Goal: Information Seeking & Learning: Check status

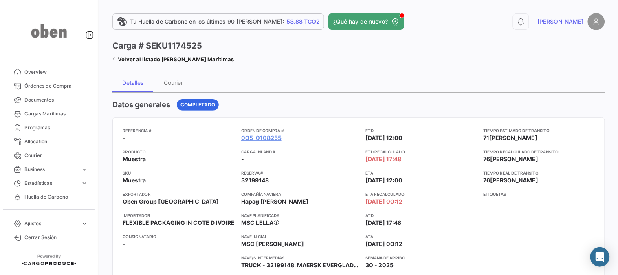
click at [115, 60] on icon at bounding box center [115, 58] width 5 height 5
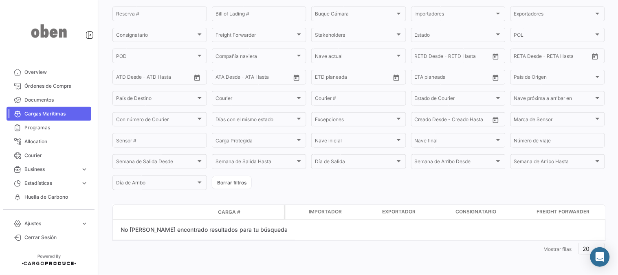
scroll to position [90, 0]
click at [43, 83] on span "Órdenes de Compra" at bounding box center [56, 85] width 64 height 7
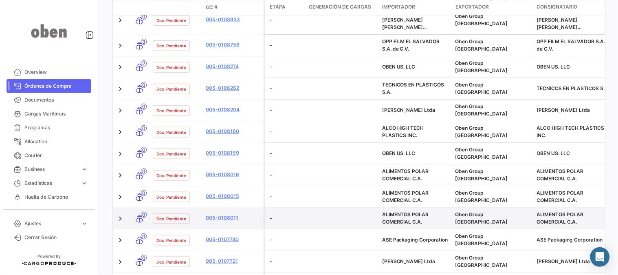
scroll to position [500, 0]
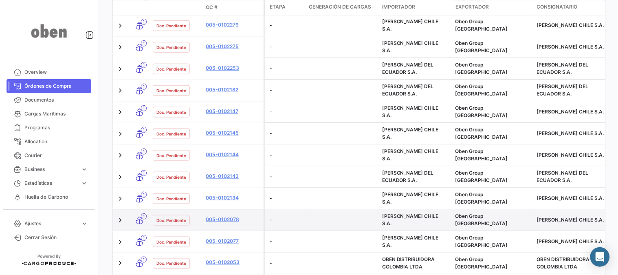
scroll to position [480, 0]
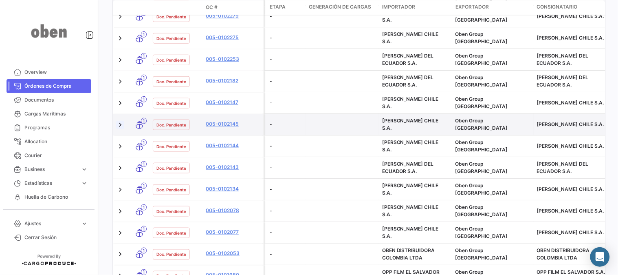
click at [117, 120] on link at bounding box center [120, 124] width 8 height 8
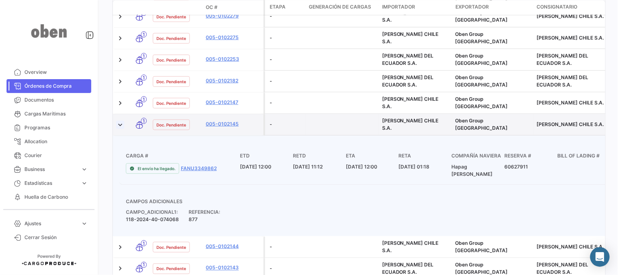
click at [118, 120] on link at bounding box center [120, 124] width 8 height 8
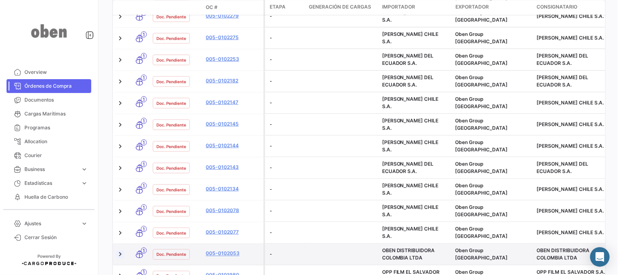
click at [120, 250] on link at bounding box center [120, 254] width 8 height 8
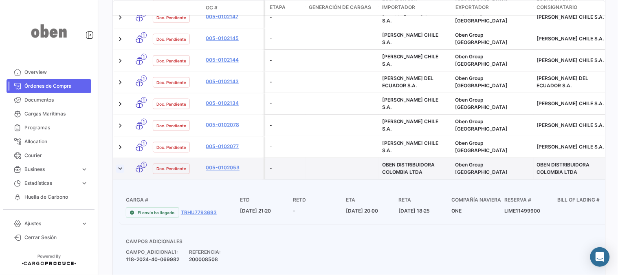
scroll to position [577, 0]
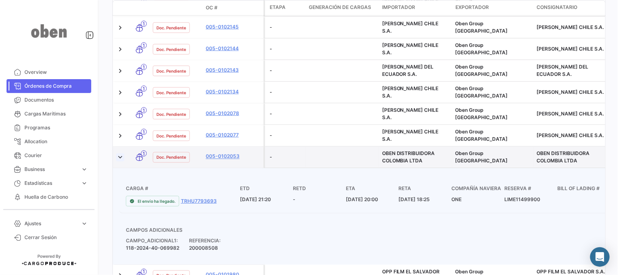
click at [119, 153] on link at bounding box center [120, 157] width 8 height 8
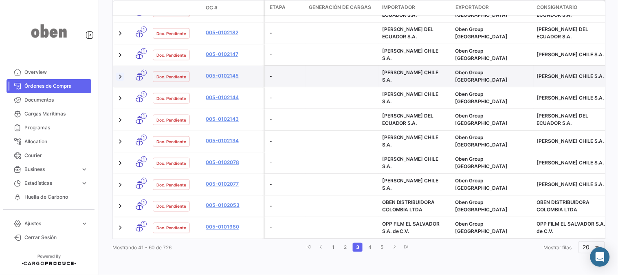
scroll to position [480, 0]
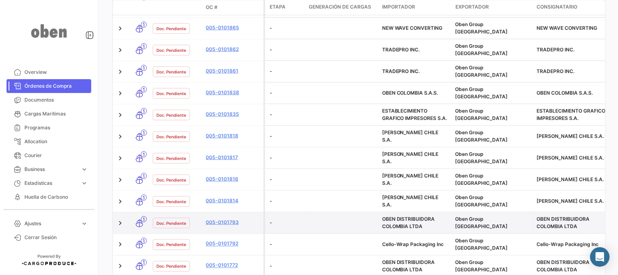
scroll to position [490, 0]
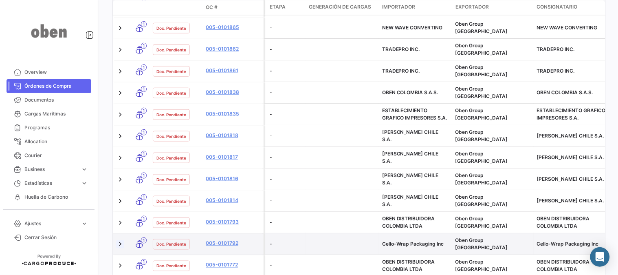
click at [122, 240] on link at bounding box center [120, 244] width 8 height 8
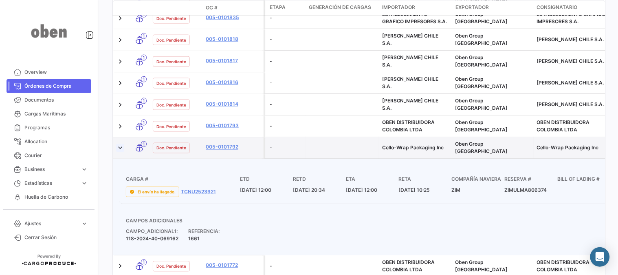
click at [121, 143] on link at bounding box center [120, 147] width 8 height 8
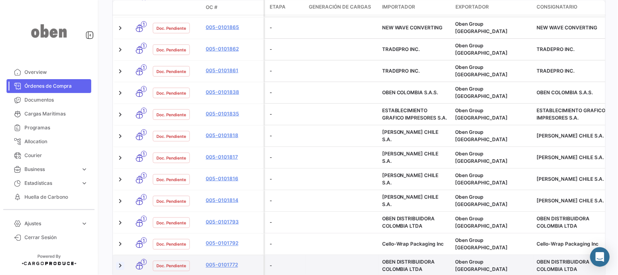
click at [117, 258] on div at bounding box center [121, 265] width 10 height 15
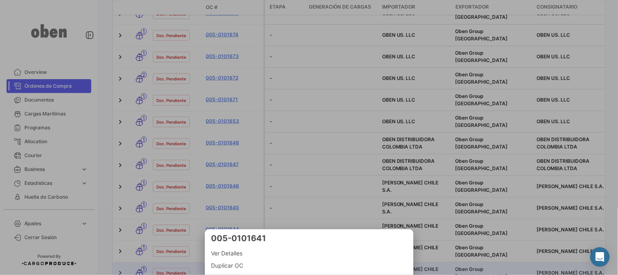
scroll to position [532, 0]
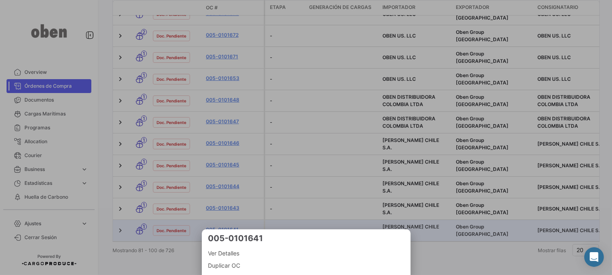
click at [314, 183] on div at bounding box center [306, 137] width 612 height 275
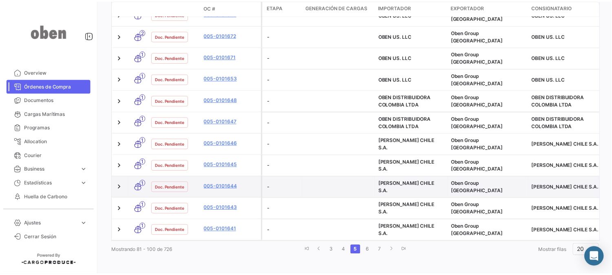
scroll to position [487, 0]
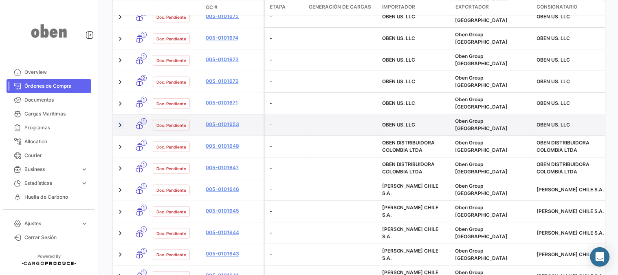
click at [123, 121] on link at bounding box center [120, 125] width 8 height 8
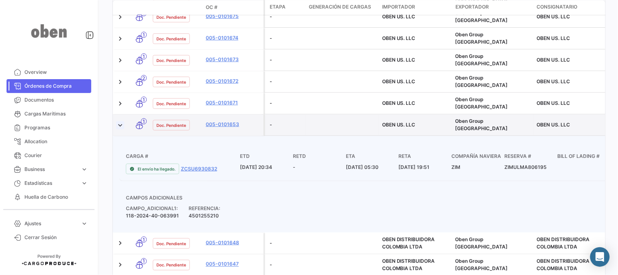
click at [119, 121] on link at bounding box center [120, 125] width 8 height 8
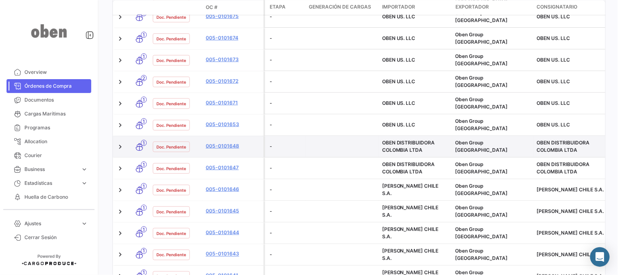
click at [115, 136] on datatable-body-cell at bounding box center [121, 146] width 16 height 21
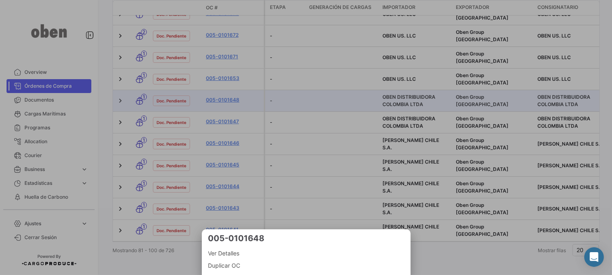
click at [121, 107] on div at bounding box center [306, 137] width 612 height 275
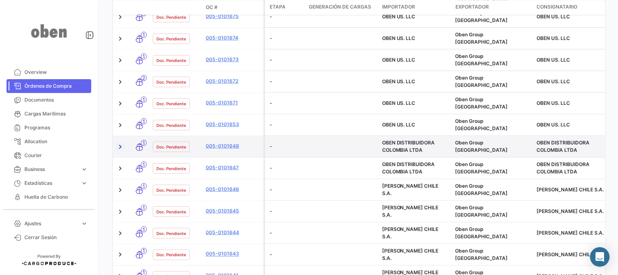
click at [121, 142] on link at bounding box center [120, 146] width 8 height 8
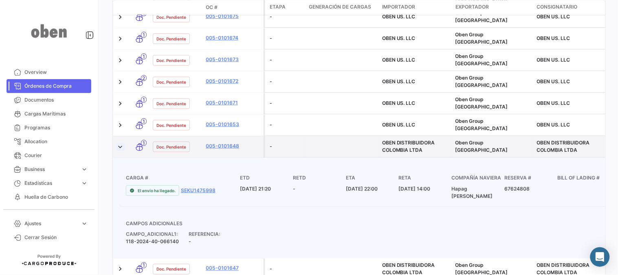
click at [121, 142] on link at bounding box center [120, 146] width 8 height 8
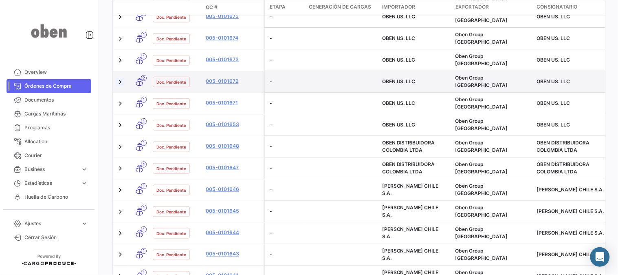
click at [121, 77] on link at bounding box center [120, 81] width 8 height 8
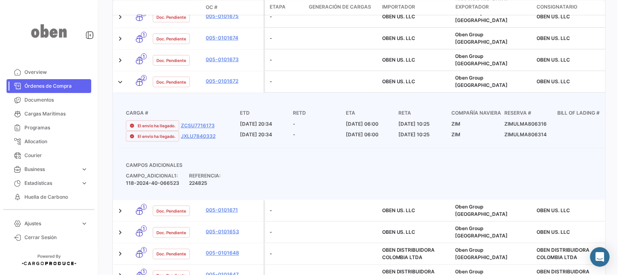
scroll to position [441, 0]
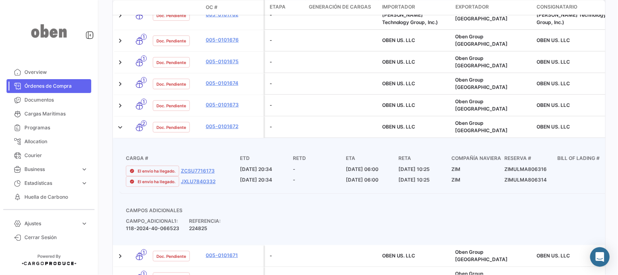
drag, startPoint x: 251, startPoint y: 133, endPoint x: 532, endPoint y: 155, distance: 281.8
drag, startPoint x: 544, startPoint y: 148, endPoint x: 298, endPoint y: 130, distance: 247.3
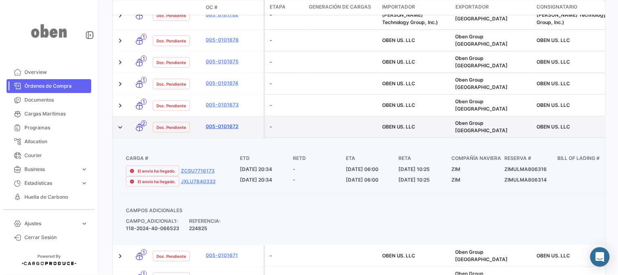
drag, startPoint x: 202, startPoint y: 94, endPoint x: 242, endPoint y: 95, distance: 40.4
click at [242, 116] on div "2 Doc. Pendiente 005-0101672" at bounding box center [188, 126] width 151 height 21
copy div "005-0101672"
